Goal: Navigation & Orientation: Find specific page/section

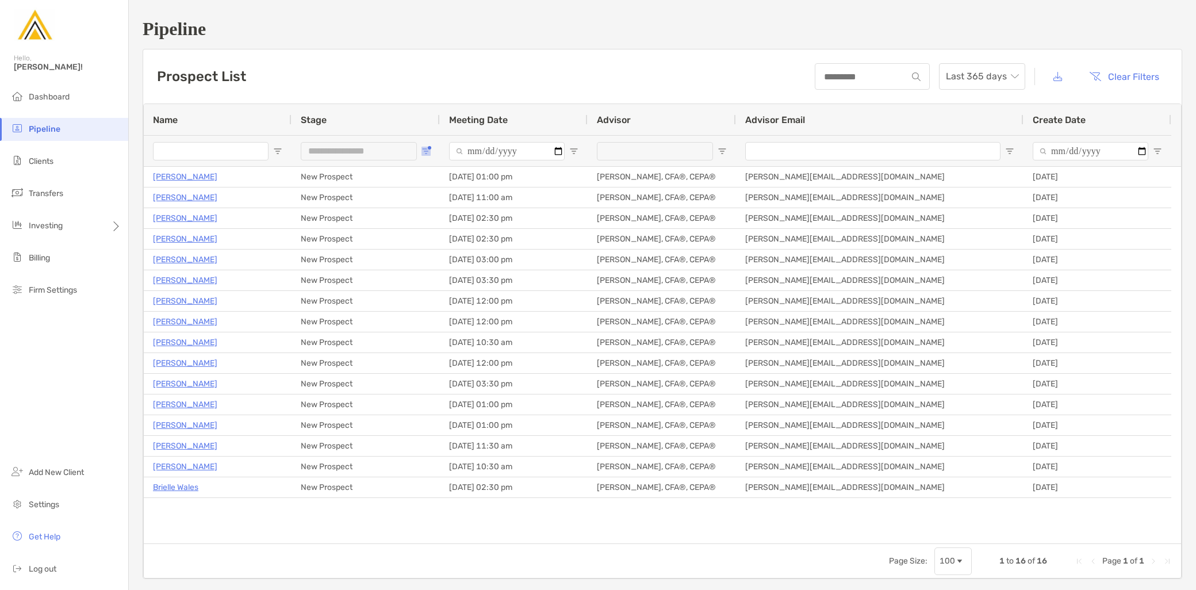
click at [429, 151] on button "Open Filter Menu" at bounding box center [425, 151] width 9 height 9
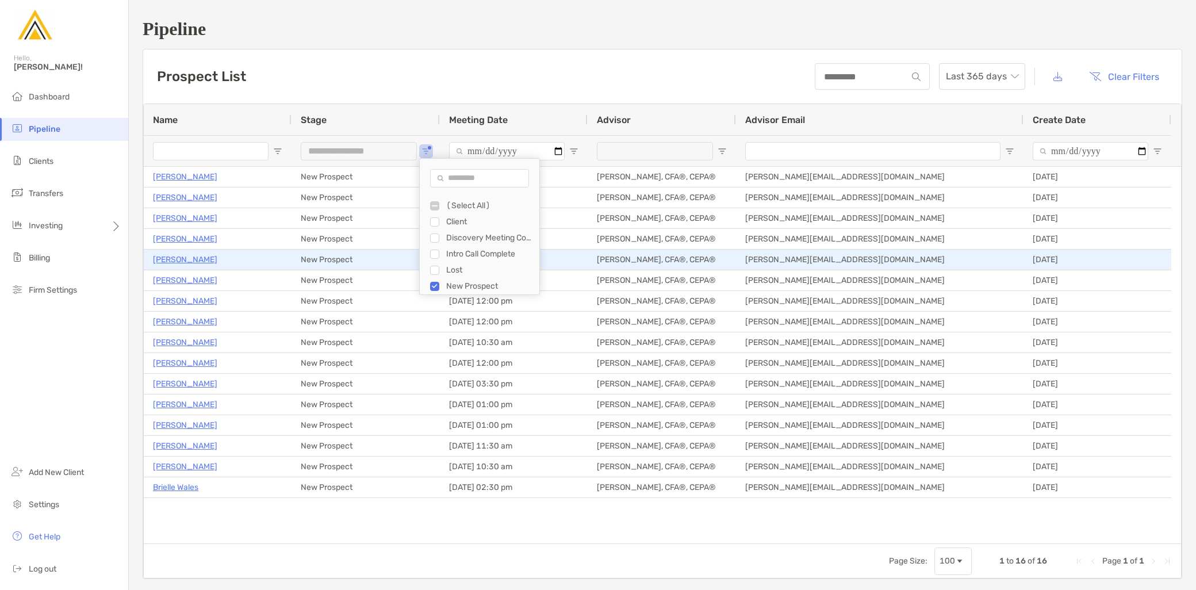
click at [179, 259] on p "Paul Thomas" at bounding box center [185, 259] width 64 height 14
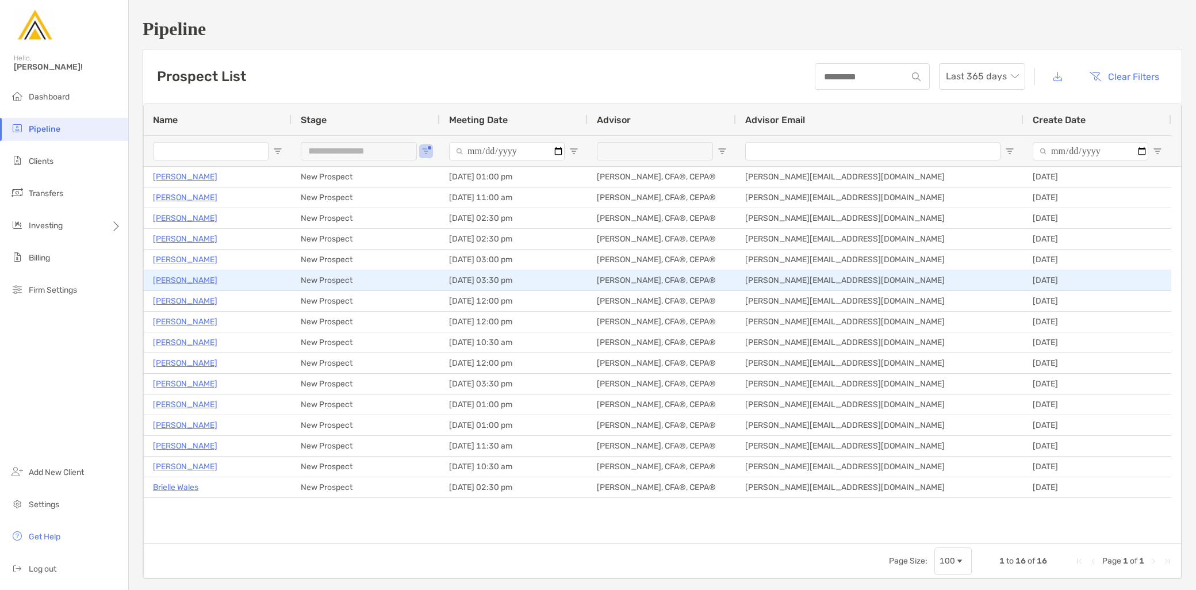
click at [175, 279] on p "[PERSON_NAME]" at bounding box center [185, 280] width 64 height 14
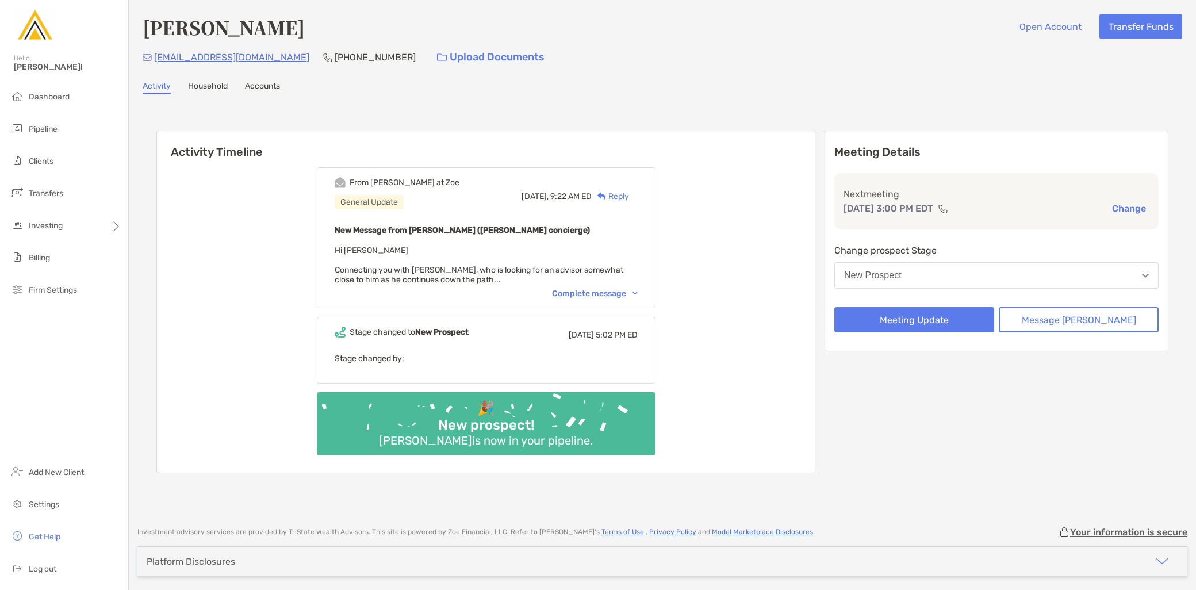
click at [602, 293] on div "Complete message" at bounding box center [595, 294] width 86 height 10
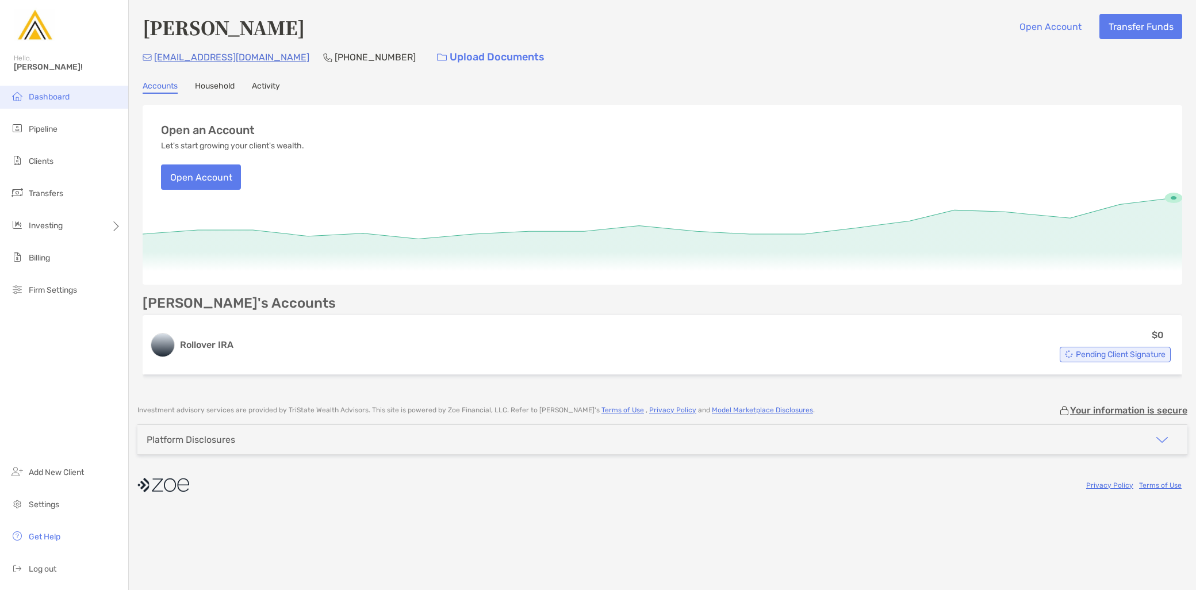
click at [68, 96] on span "Dashboard" at bounding box center [49, 97] width 41 height 10
